Goal: Book appointment/travel/reservation

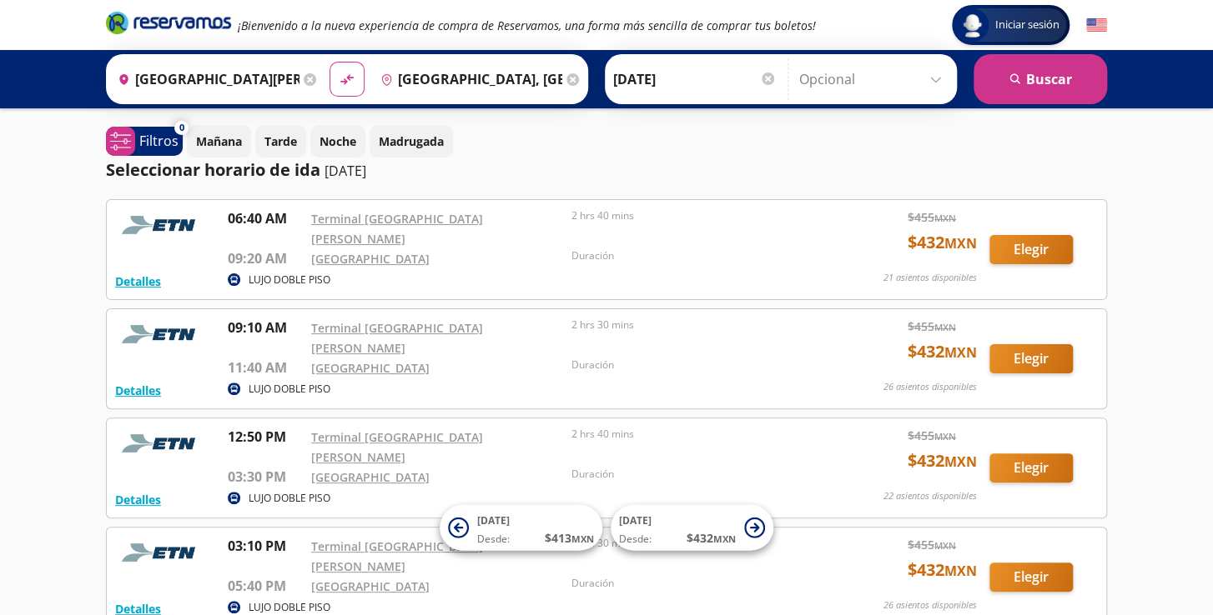
click at [940, 78] on input "Opcional" at bounding box center [873, 79] width 149 height 42
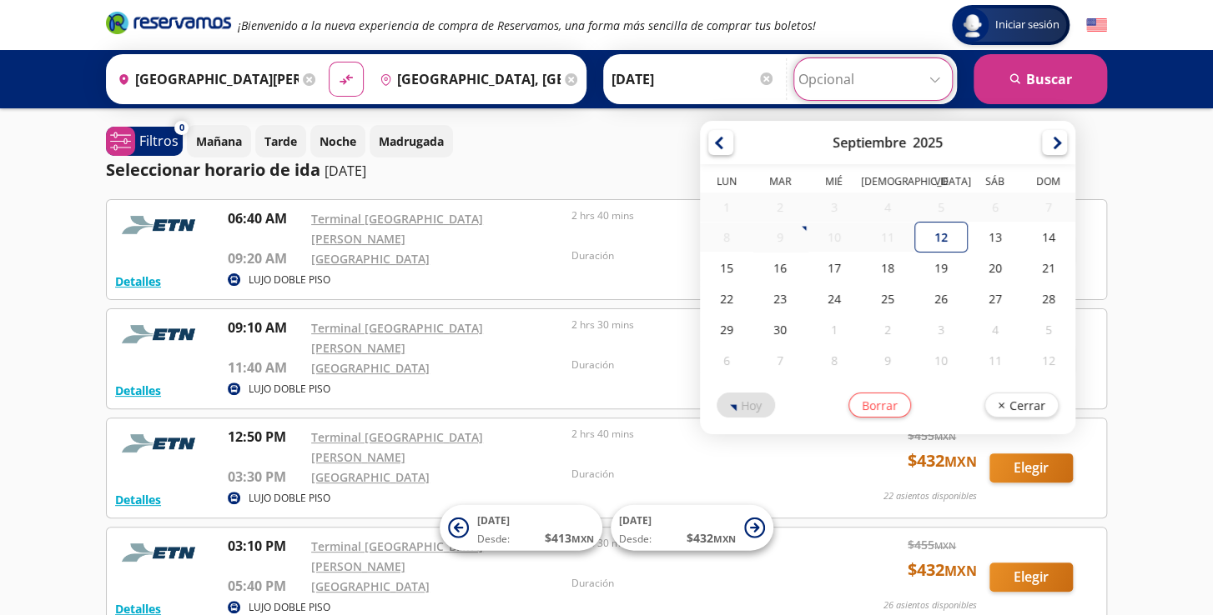
click at [940, 78] on input "Opcional" at bounding box center [872, 79] width 149 height 42
click at [932, 249] on div "12" at bounding box center [940, 237] width 53 height 31
type input "[DATE]"
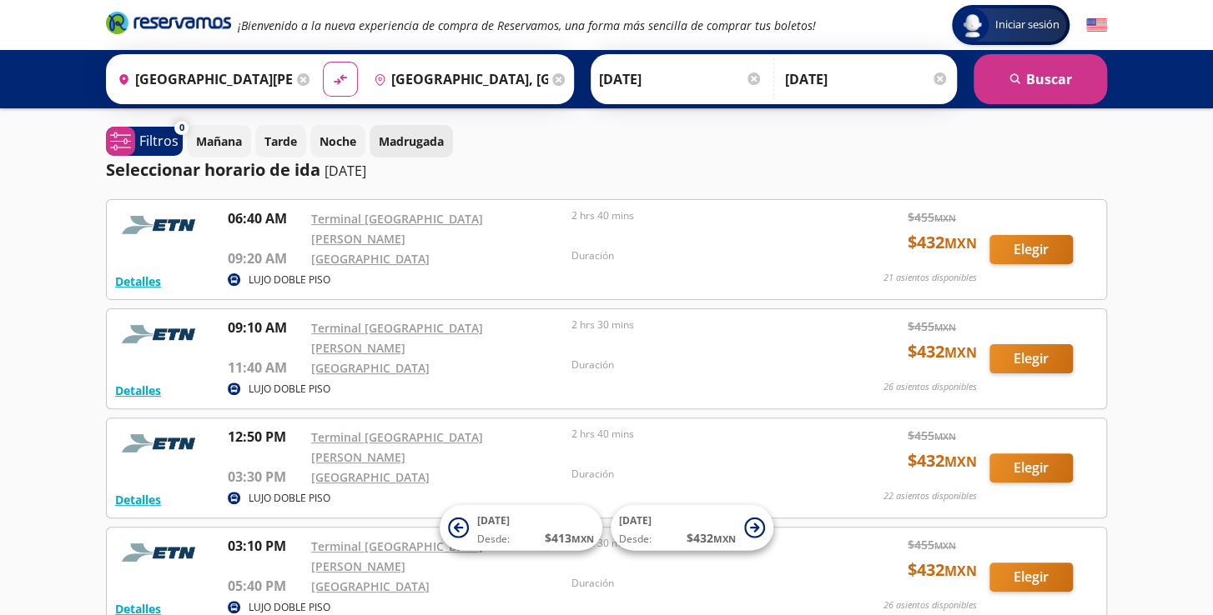
click at [403, 146] on p "Madrugada" at bounding box center [411, 142] width 65 height 18
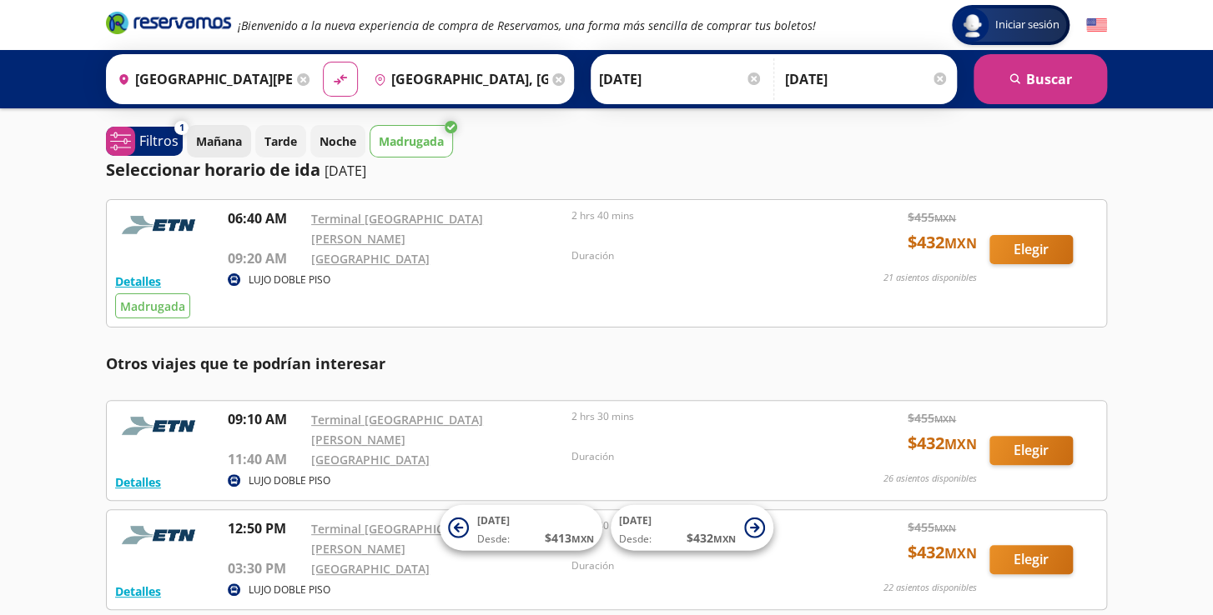
click at [225, 142] on p "Mañana" at bounding box center [219, 142] width 46 height 18
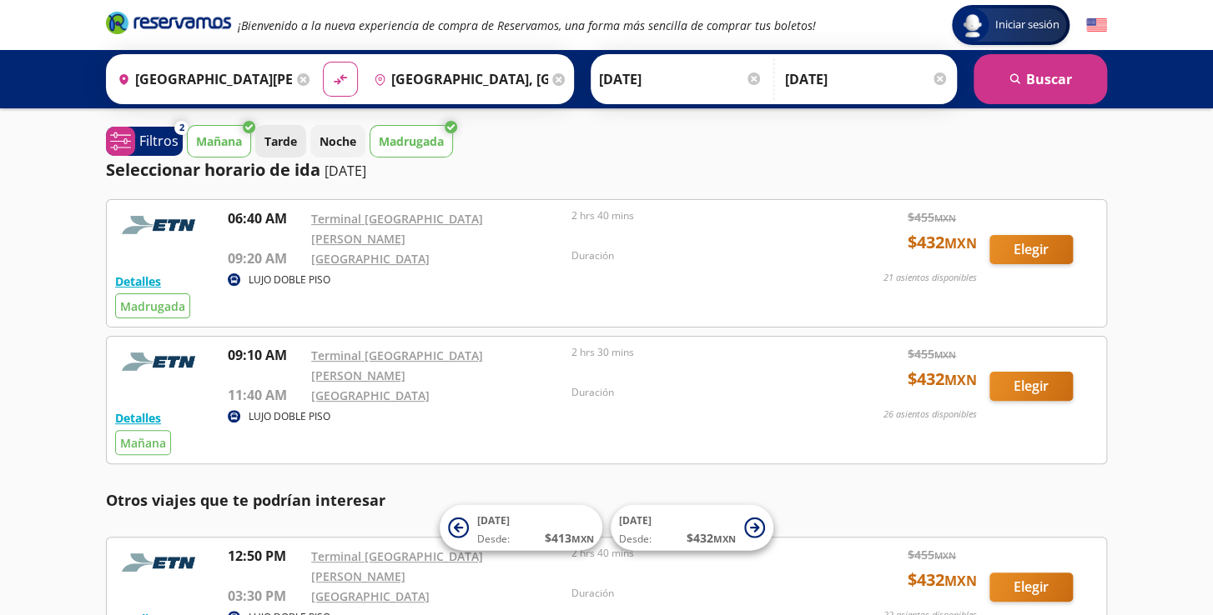
click at [279, 145] on p "Tarde" at bounding box center [280, 142] width 33 height 18
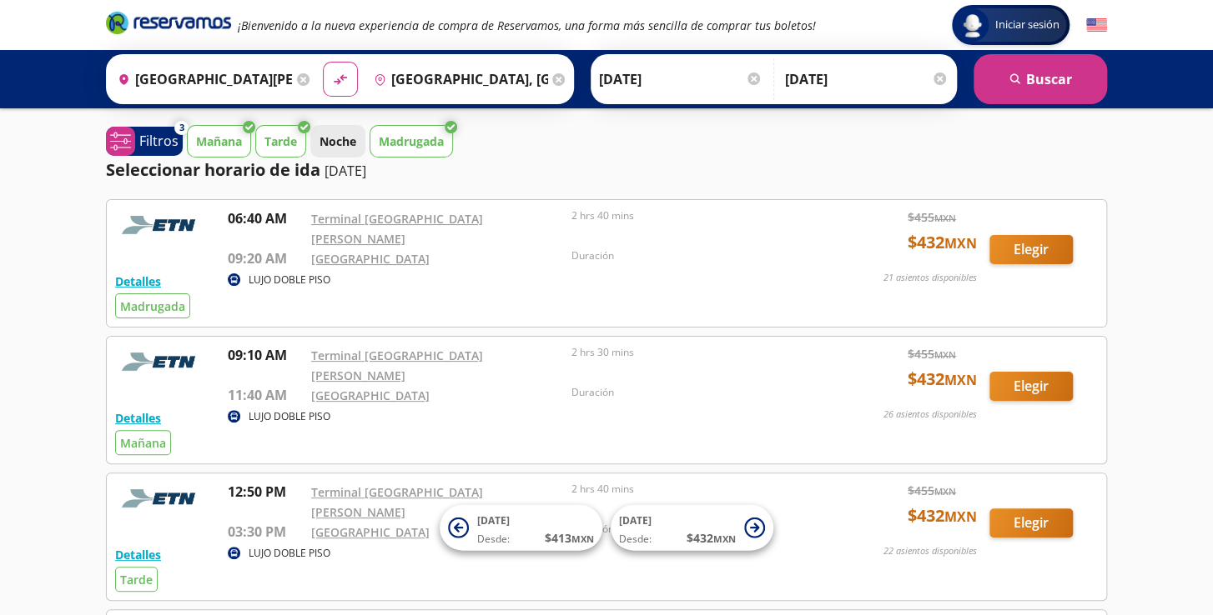
click at [329, 139] on p "Noche" at bounding box center [337, 142] width 37 height 18
click at [302, 142] on button "Tarde" at bounding box center [280, 141] width 51 height 33
click at [229, 145] on p "Mañana" at bounding box center [219, 142] width 46 height 18
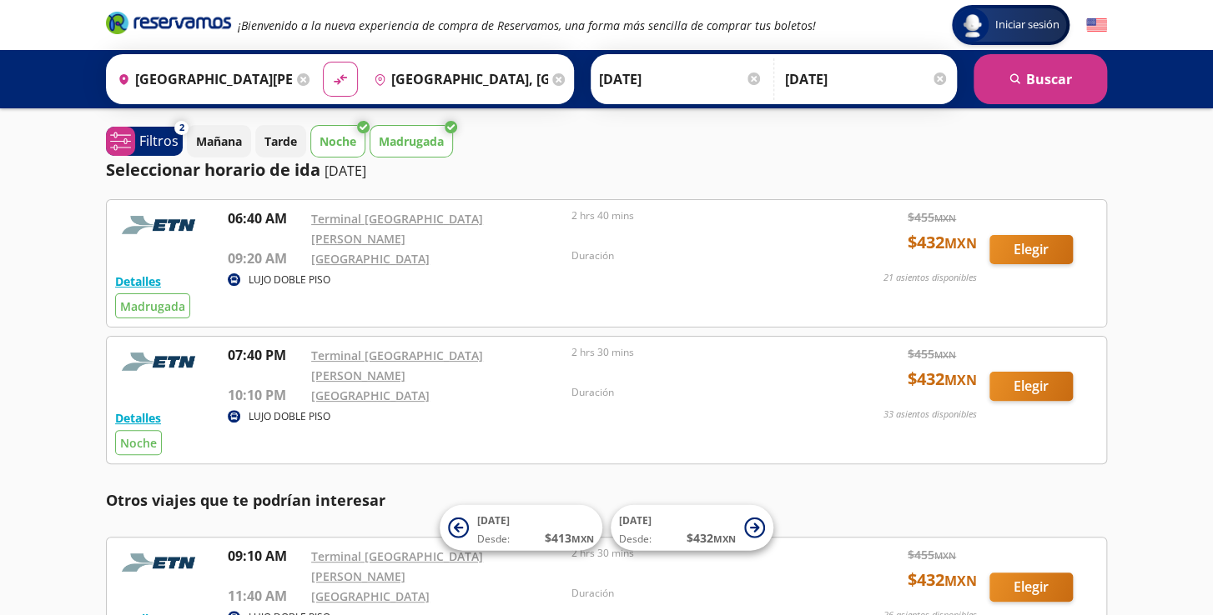
click at [422, 147] on p "Madrugada" at bounding box center [411, 142] width 65 height 18
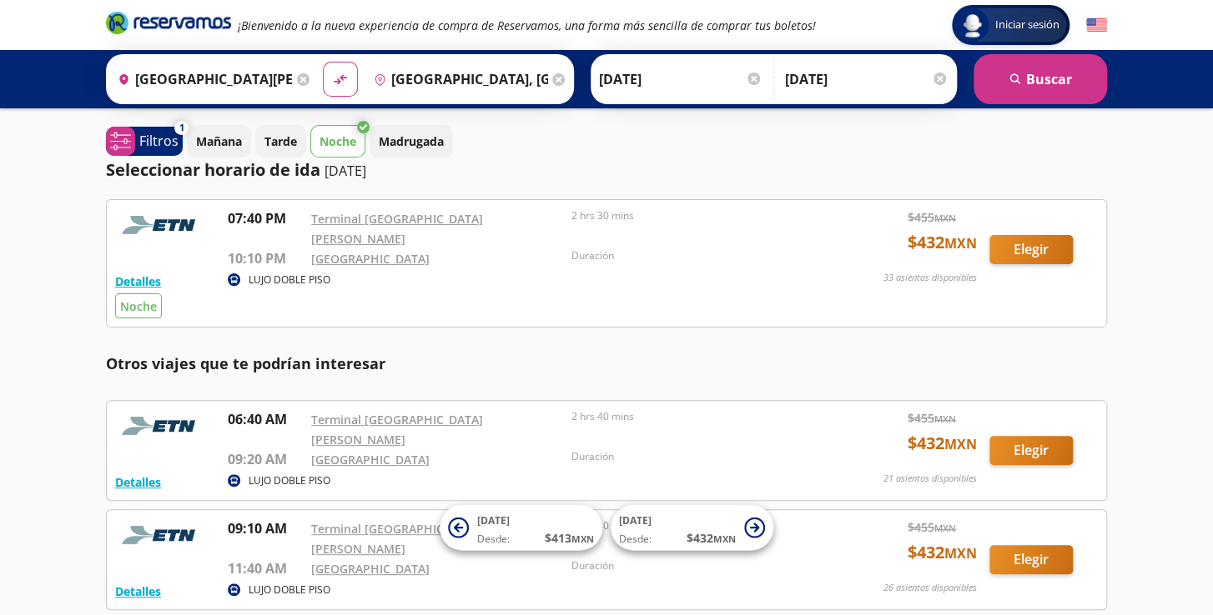
click at [943, 80] on div at bounding box center [939, 79] width 13 height 13
click at [149, 141] on p "Filtros" at bounding box center [158, 141] width 39 height 20
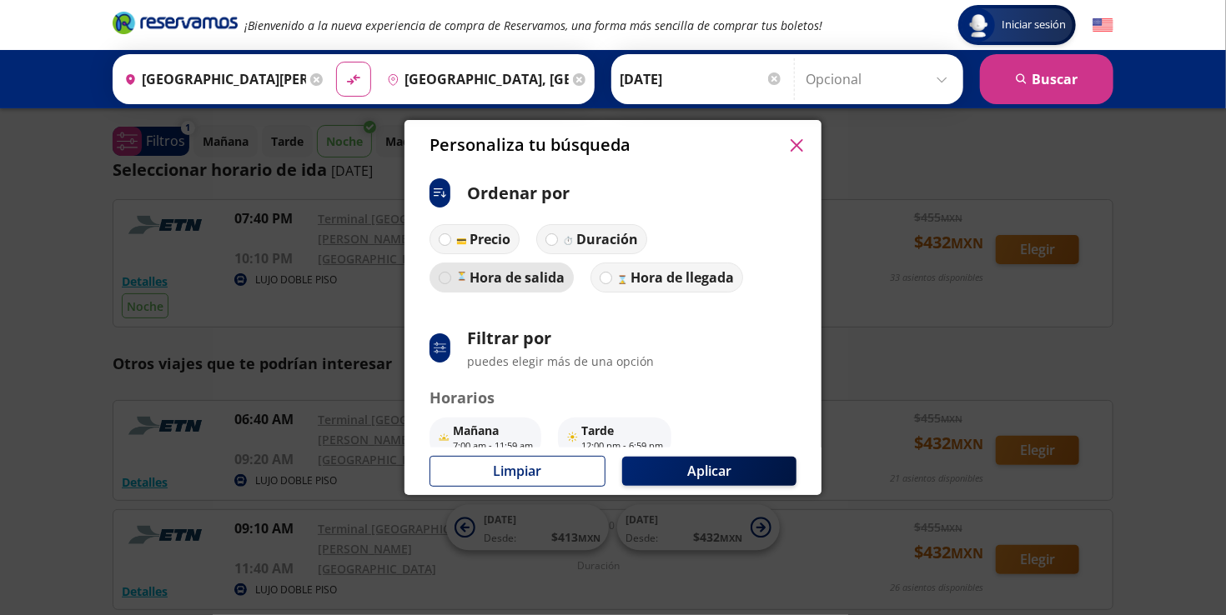
click at [444, 275] on div at bounding box center [445, 278] width 13 height 13
click at [444, 275] on input "Hora de salida" at bounding box center [444, 278] width 11 height 11
radio input "true"
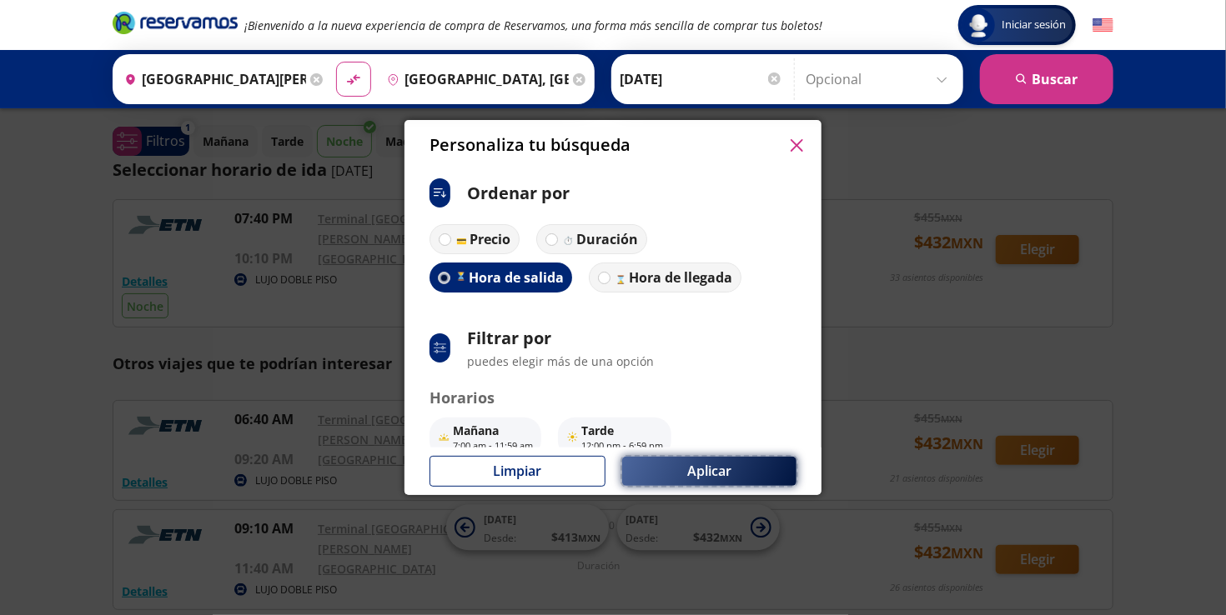
click at [654, 465] on button "Aplicar" at bounding box center [709, 471] width 174 height 29
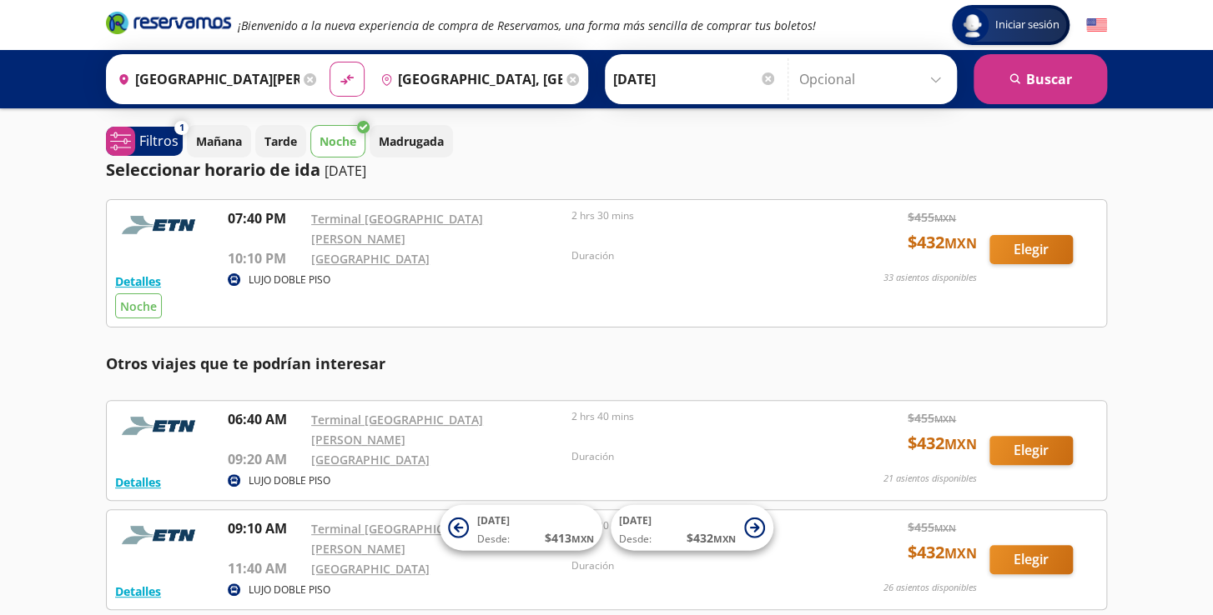
click at [360, 155] on button "Noche" at bounding box center [337, 141] width 55 height 33
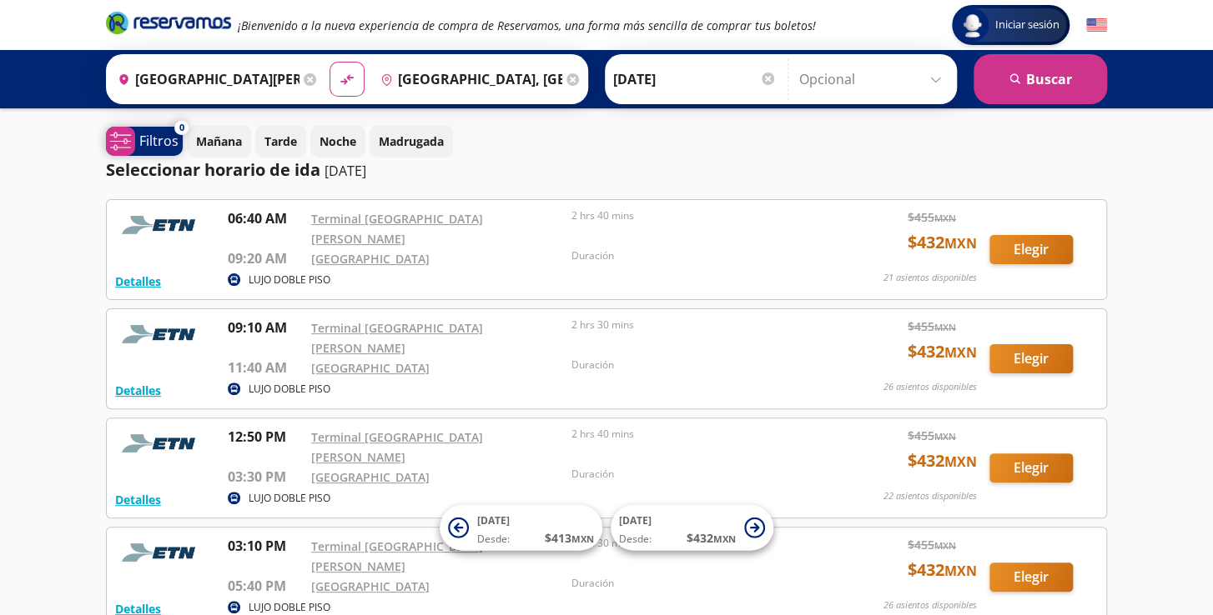
click at [155, 147] on p "Filtros" at bounding box center [158, 141] width 39 height 20
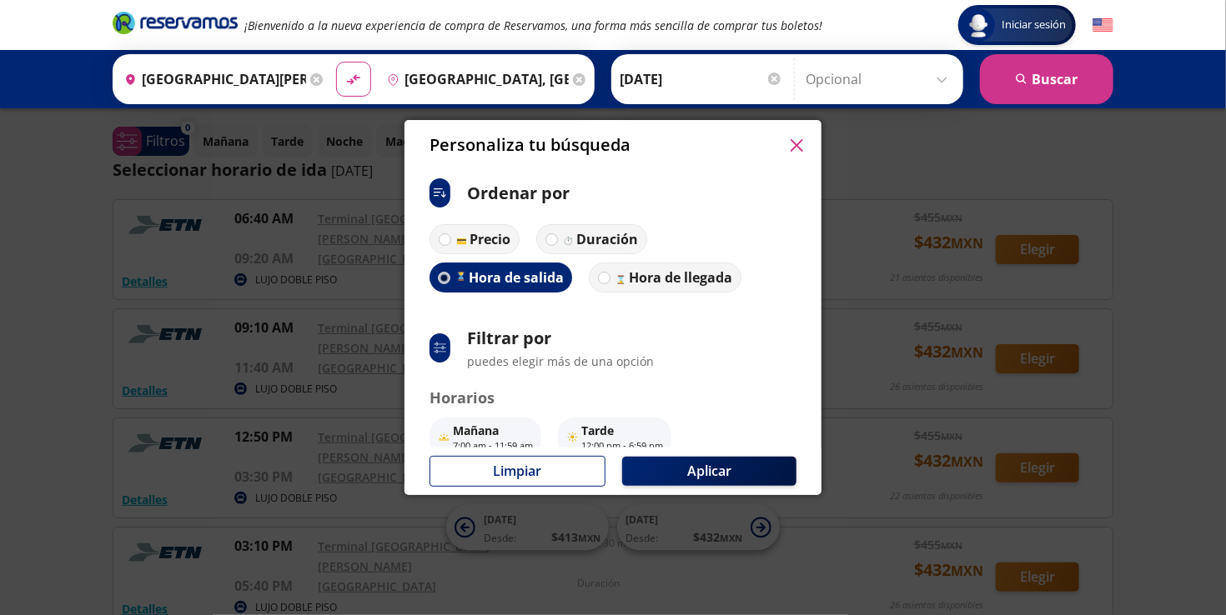
click at [492, 350] on p "Filtrar por" at bounding box center [560, 338] width 187 height 25
click at [475, 355] on p "puedes elegir más de una opción" at bounding box center [560, 362] width 187 height 18
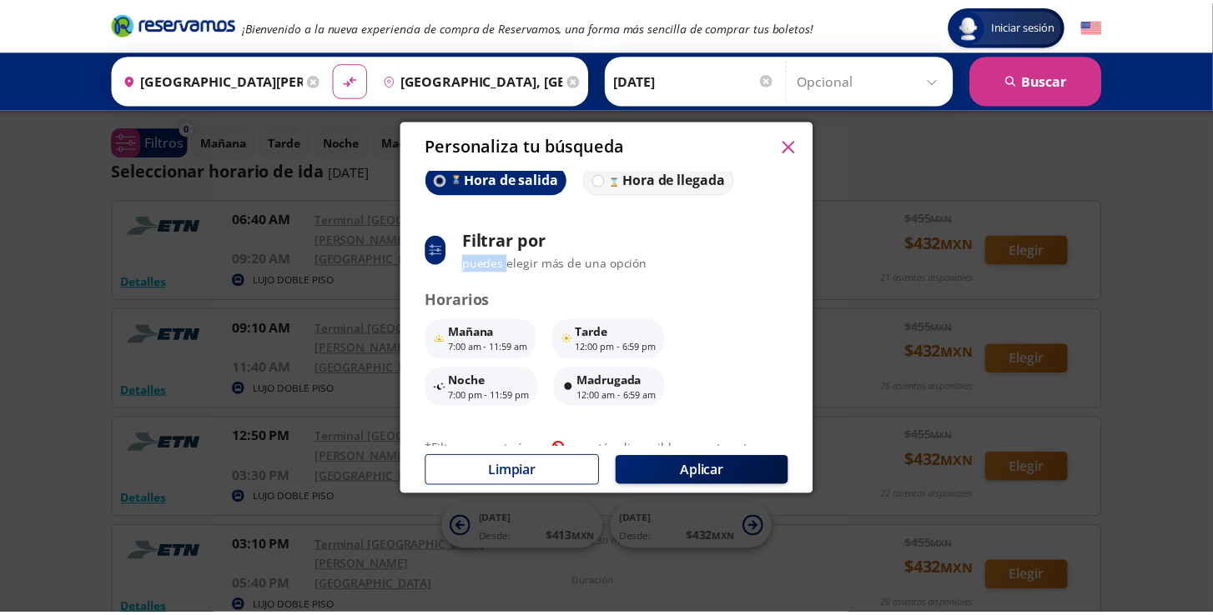
scroll to position [133, 0]
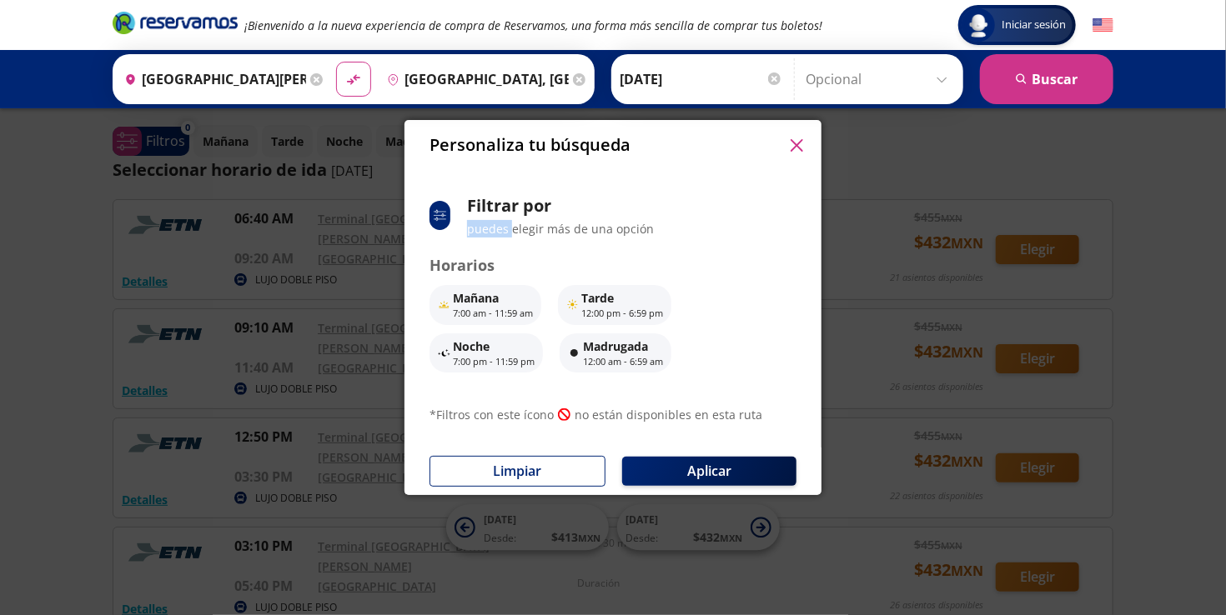
click at [797, 144] on icon "button" at bounding box center [796, 145] width 13 height 13
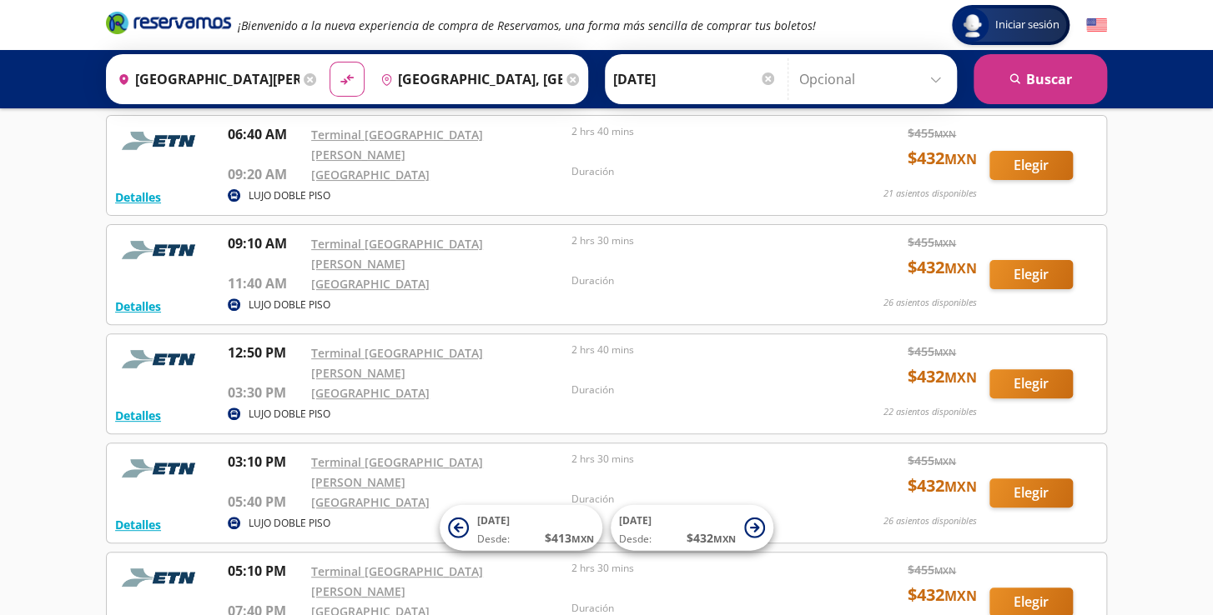
scroll to position [0, 0]
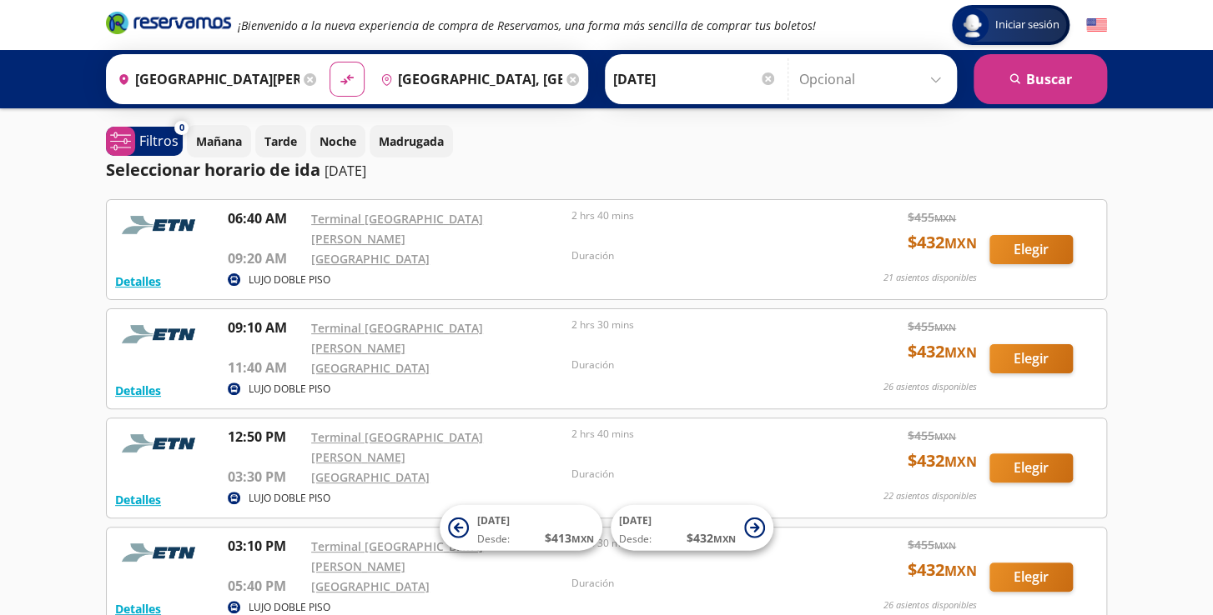
click at [1102, 22] on img at bounding box center [1096, 25] width 21 height 21
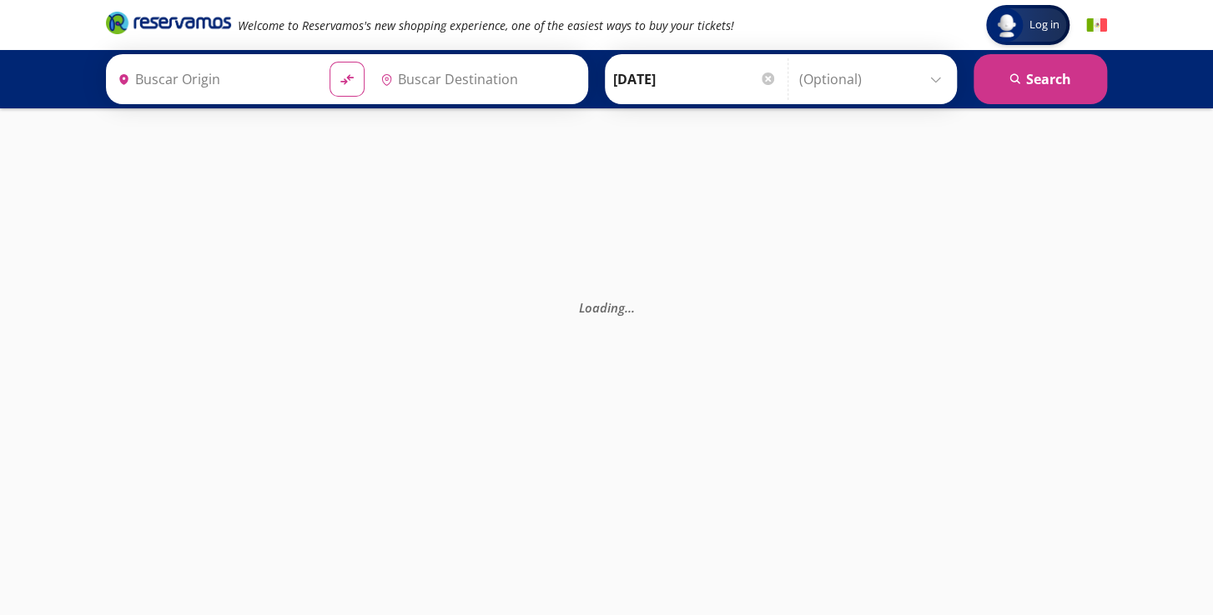
type input "[GEOGRAPHIC_DATA][PERSON_NAME], [GEOGRAPHIC_DATA]"
type input "[GEOGRAPHIC_DATA], [GEOGRAPHIC_DATA]"
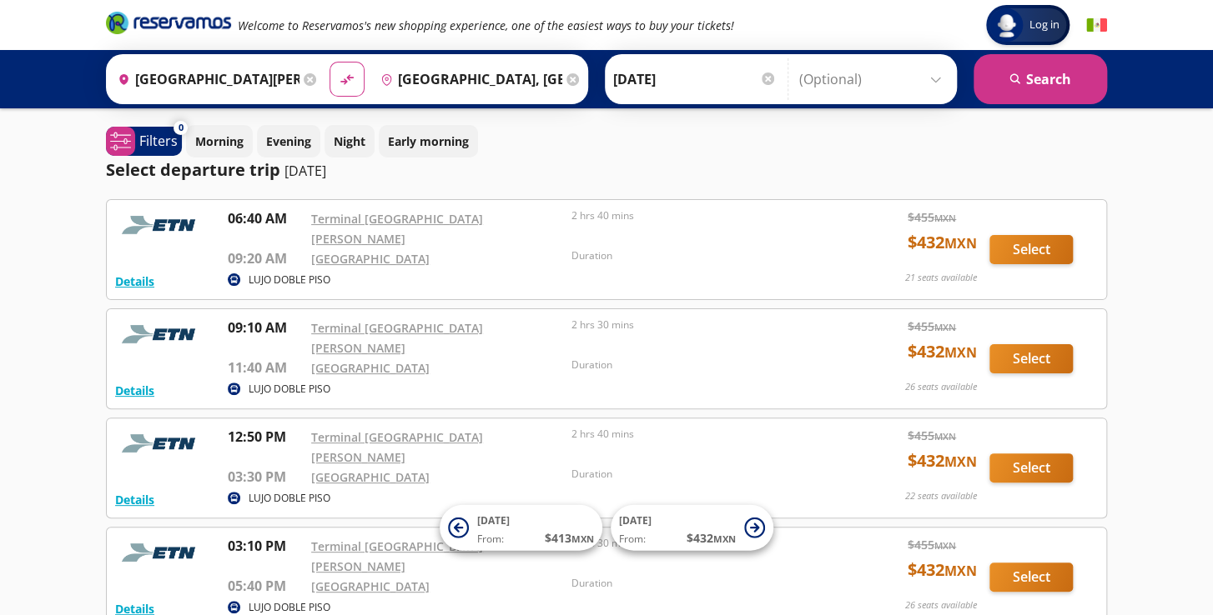
click at [1102, 22] on img at bounding box center [1096, 25] width 21 height 21
